Goal: Use online tool/utility: Utilize a website feature to perform a specific function

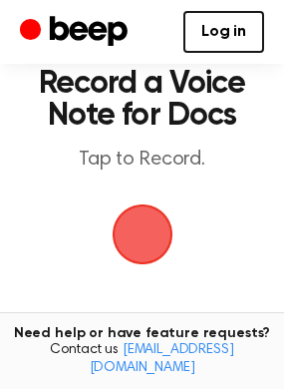
scroll to position [61, 0]
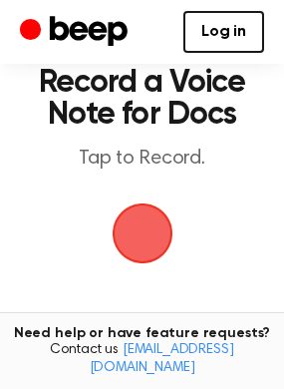
click at [136, 217] on span "button" at bounding box center [143, 233] width 56 height 56
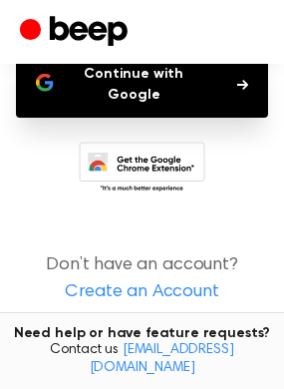
scroll to position [240, 0]
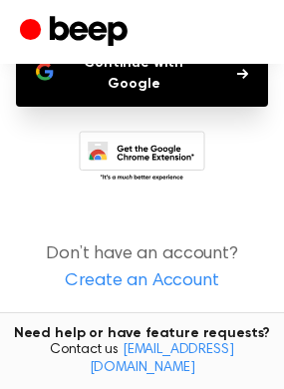
click at [203, 90] on button "Continue with Google" at bounding box center [142, 74] width 252 height 66
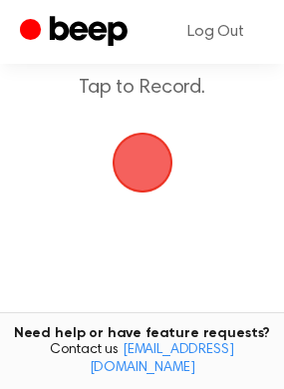
scroll to position [130, 0]
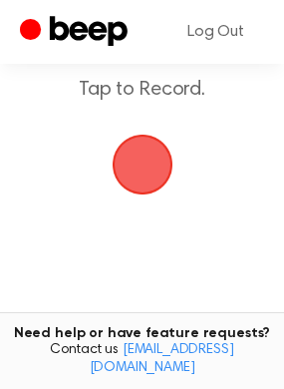
click at [150, 148] on span "button" at bounding box center [142, 165] width 65 height 65
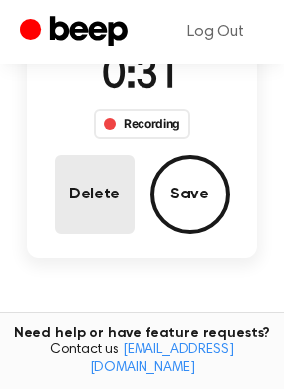
click at [106, 190] on button "Delete" at bounding box center [95, 195] width 80 height 80
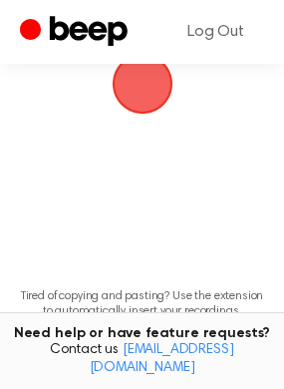
scroll to position [130, 0]
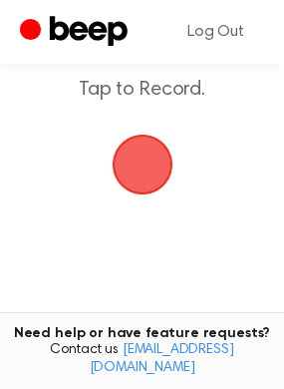
click at [156, 164] on span "button" at bounding box center [142, 165] width 65 height 65
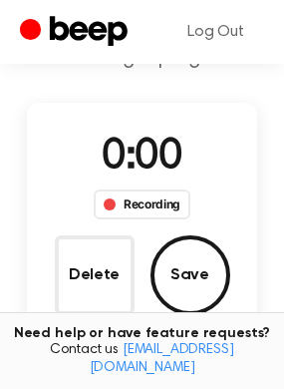
scroll to position [210, 0]
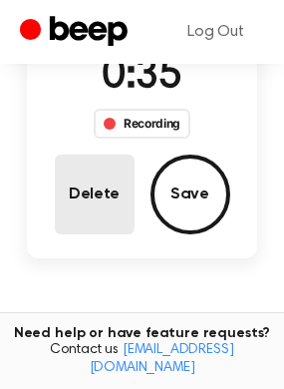
click at [100, 202] on button "Delete" at bounding box center [95, 195] width 80 height 80
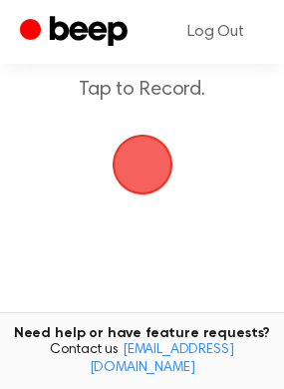
click at [146, 166] on span "button" at bounding box center [142, 165] width 65 height 65
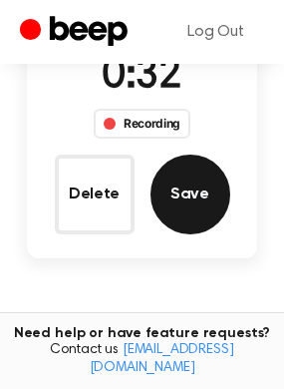
click at [177, 191] on button "Save" at bounding box center [191, 195] width 80 height 80
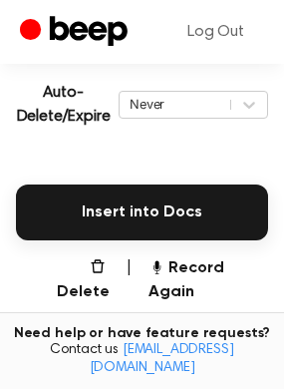
scroll to position [449, 0]
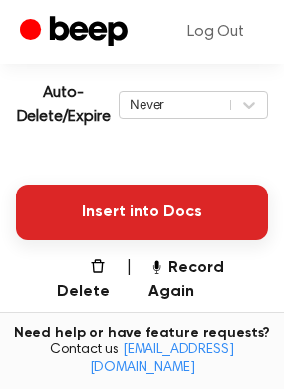
click at [169, 208] on button "Insert into Docs" at bounding box center [142, 212] width 252 height 56
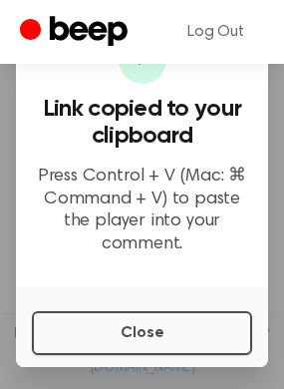
scroll to position [620, 0]
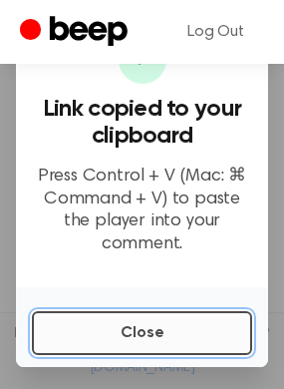
click at [152, 326] on button "Close" at bounding box center [142, 333] width 220 height 44
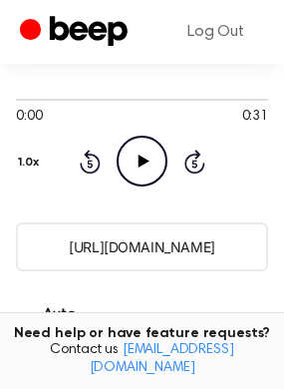
scroll to position [228, 0]
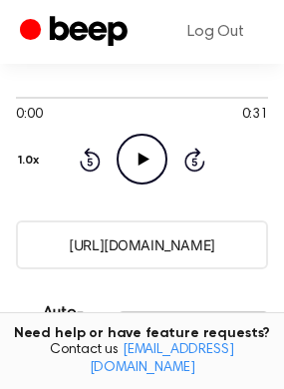
click at [135, 157] on icon "Play Audio" at bounding box center [142, 159] width 51 height 51
drag, startPoint x: 242, startPoint y: 248, endPoint x: 46, endPoint y: 236, distance: 196.8
click at [46, 236] on input "https://beep.audio/HcCufQX" at bounding box center [142, 244] width 252 height 49
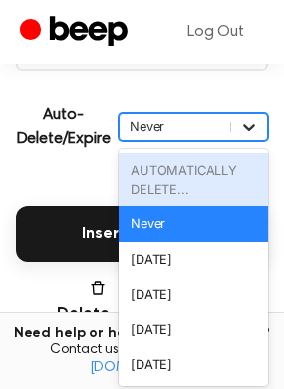
scroll to position [432, 0]
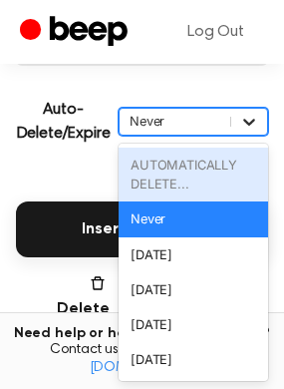
click at [262, 136] on div "option AUTOMATICALLY DELETE... focused disabled, 1 of 6. 6 results available. U…" at bounding box center [194, 122] width 150 height 28
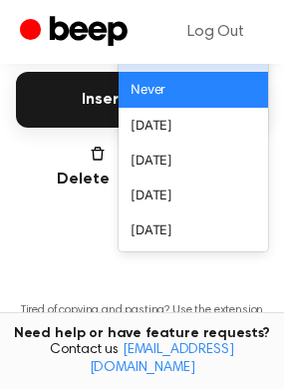
scroll to position [565, 0]
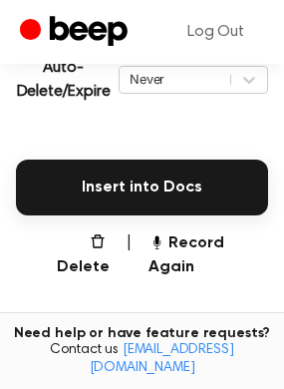
scroll to position [490, 0]
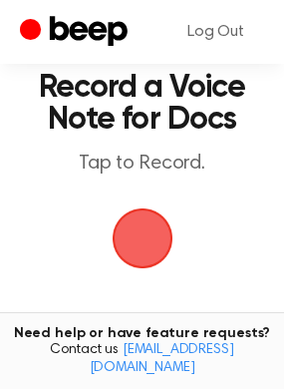
scroll to position [53, 0]
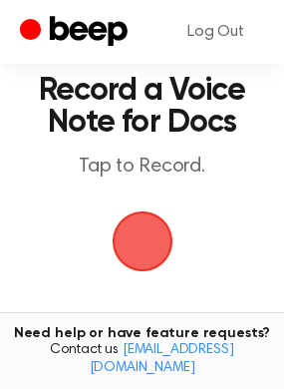
click at [156, 227] on span "button" at bounding box center [142, 240] width 91 height 91
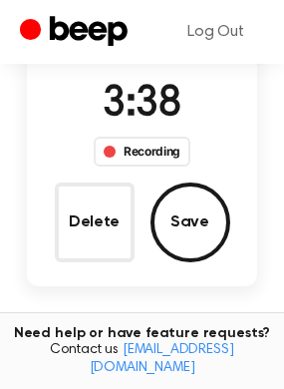
scroll to position [194, 0]
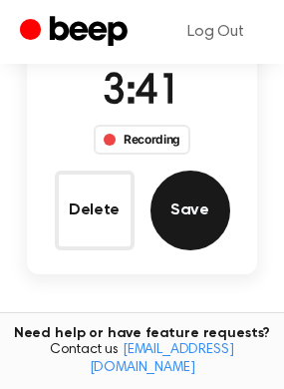
click at [185, 214] on button "Save" at bounding box center [191, 210] width 80 height 80
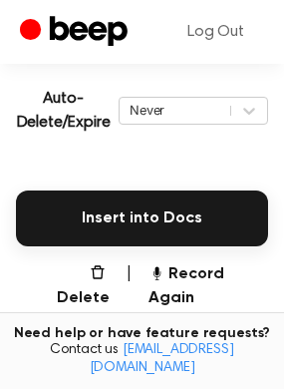
scroll to position [441, 0]
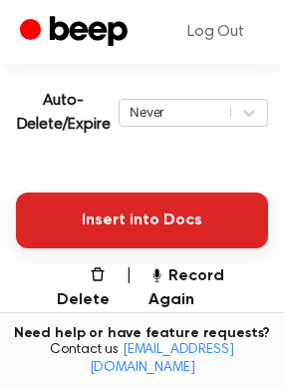
click at [206, 209] on button "Insert into Docs" at bounding box center [142, 220] width 252 height 56
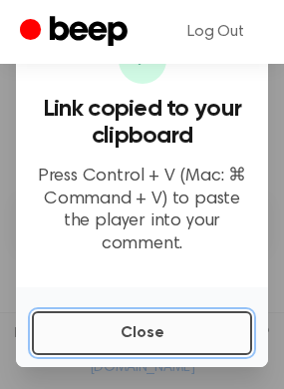
click at [164, 337] on button "Close" at bounding box center [142, 333] width 220 height 44
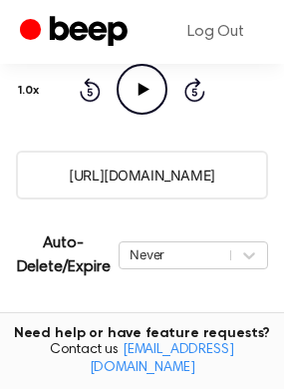
scroll to position [228, 0]
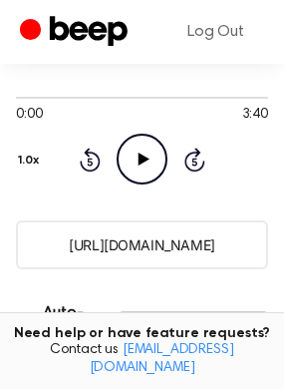
drag, startPoint x: 237, startPoint y: 245, endPoint x: 58, endPoint y: 240, distance: 179.5
click at [58, 240] on input "[URL][DOMAIN_NAME]" at bounding box center [142, 244] width 252 height 49
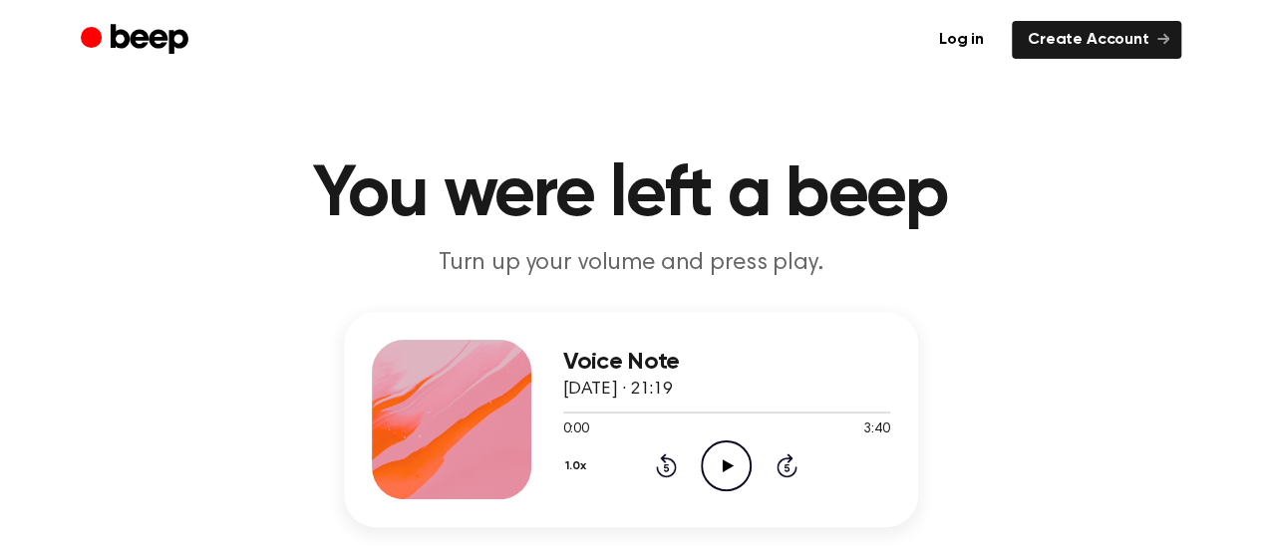
click at [724, 459] on icon "Play Audio" at bounding box center [726, 466] width 51 height 51
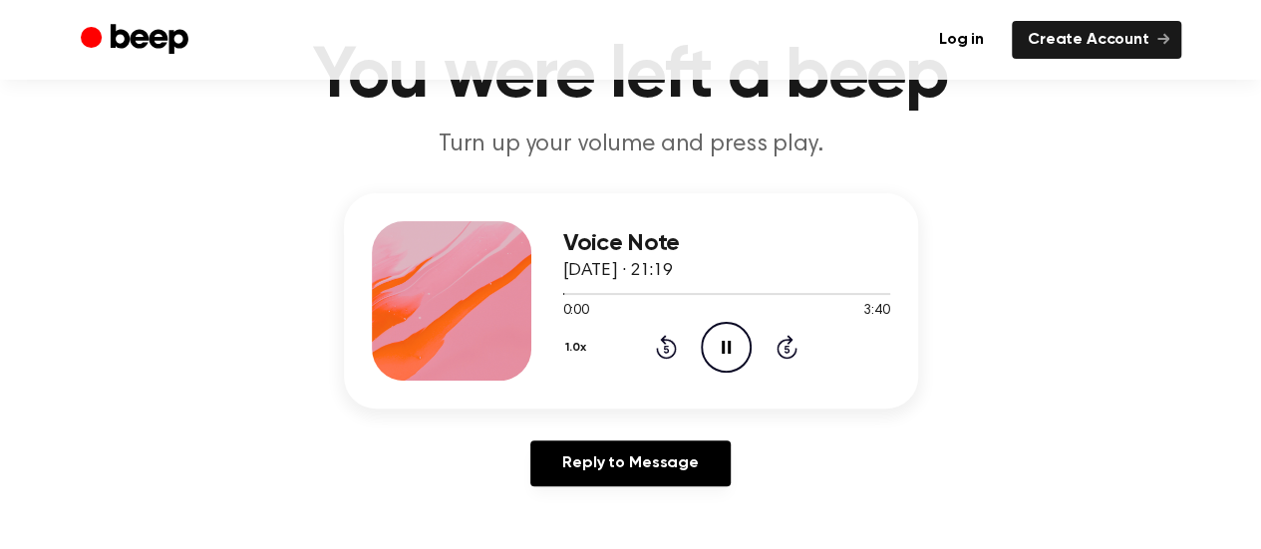
scroll to position [127, 0]
